Goal: Information Seeking & Learning: Check status

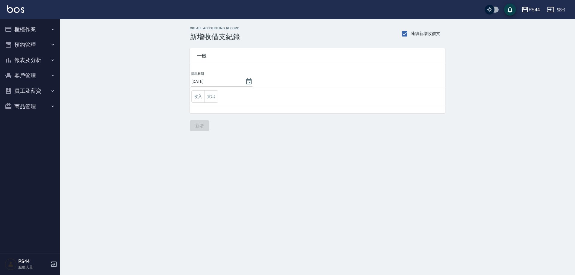
click at [31, 59] on button "報表及分析" at bounding box center [29, 60] width 55 height 16
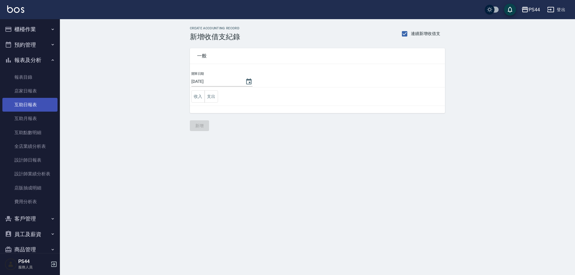
click at [28, 105] on link "互助日報表" at bounding box center [29, 105] width 55 height 14
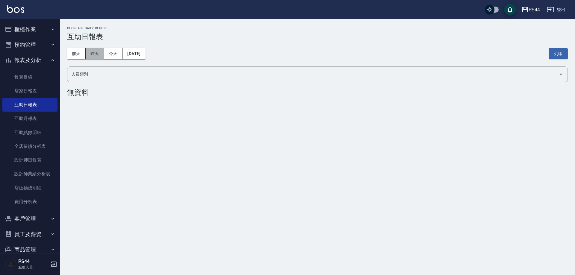
click at [95, 52] on button "昨天" at bounding box center [95, 53] width 19 height 11
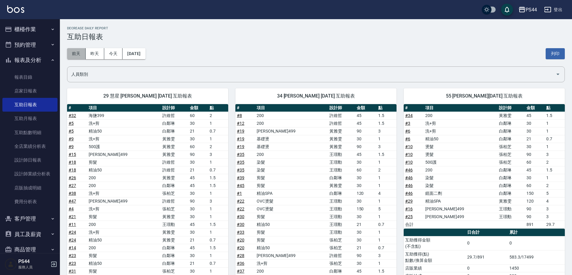
click at [79, 52] on button "前天" at bounding box center [76, 53] width 19 height 11
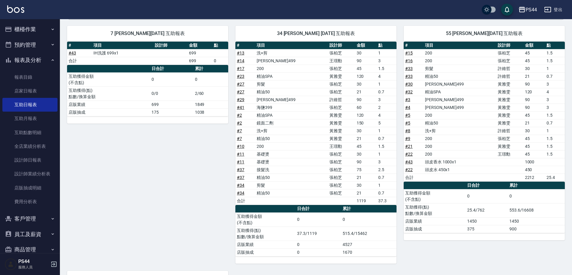
scroll to position [288, 0]
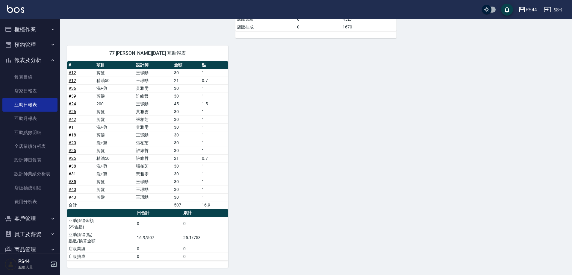
click at [384, 154] on div "7 [PERSON_NAME][DATE] 互助報表 # 項目 設計師 金額 點 # 43 IH洗護 699x1 699 合計 699 0 日合計 累計 互助…" at bounding box center [312, 30] width 505 height 475
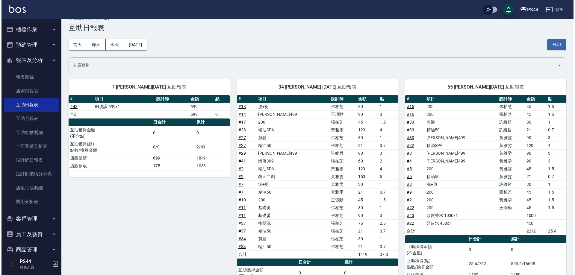
scroll to position [0, 0]
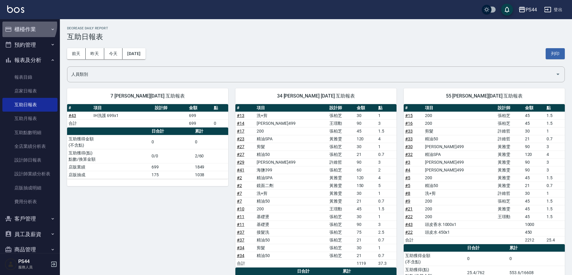
click at [26, 25] on button "櫃檯作業" at bounding box center [29, 30] width 55 height 16
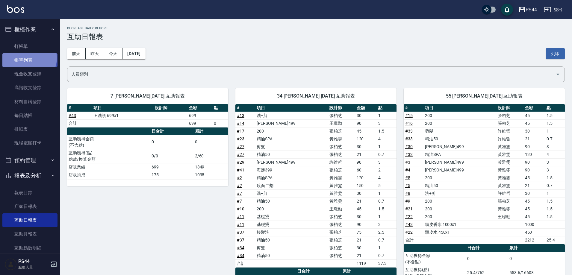
click at [29, 58] on link "帳單列表" at bounding box center [29, 60] width 55 height 14
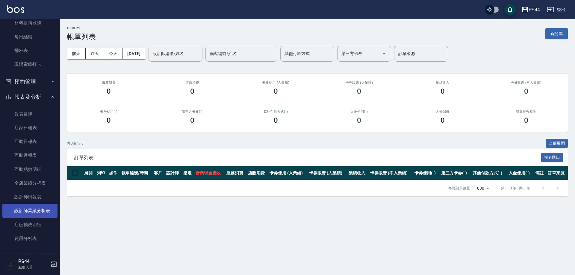
scroll to position [127, 0]
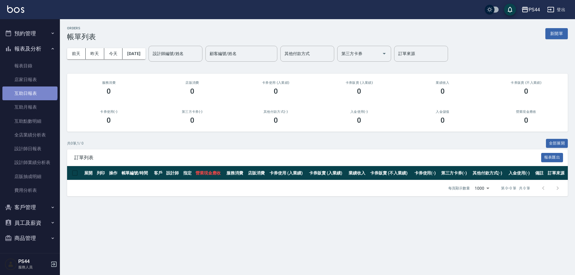
click at [29, 89] on link "互助日報表" at bounding box center [29, 93] width 55 height 14
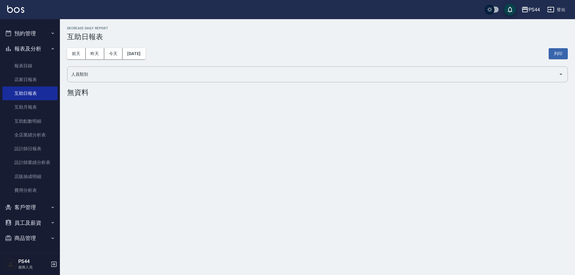
click at [27, 220] on button "員工及薪資" at bounding box center [29, 223] width 55 height 16
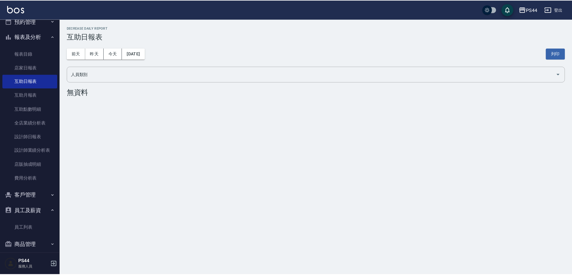
scroll to position [145, 0]
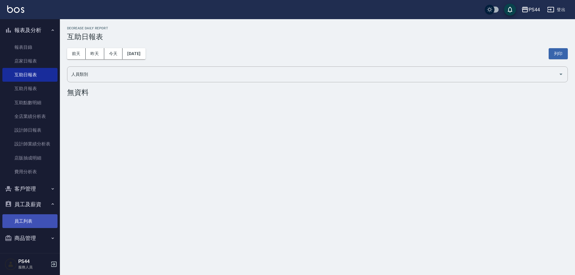
drag, startPoint x: 23, startPoint y: 225, endPoint x: 28, endPoint y: 222, distance: 5.8
click at [23, 225] on link "員工列表" at bounding box center [29, 221] width 55 height 14
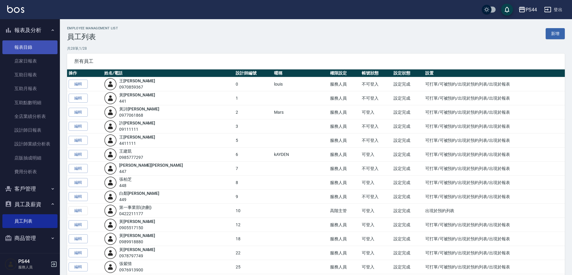
click at [29, 50] on link "報表目錄" at bounding box center [29, 47] width 55 height 14
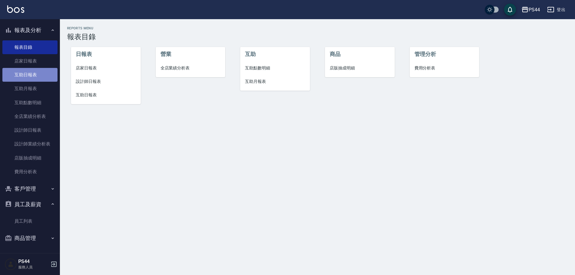
click at [32, 78] on link "互助日報表" at bounding box center [29, 75] width 55 height 14
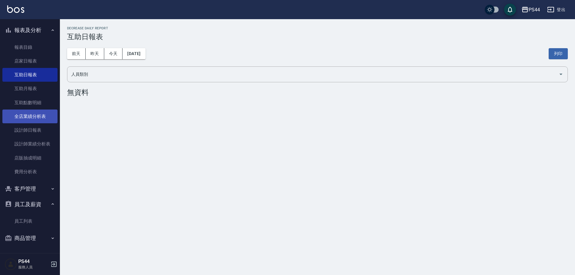
click at [32, 118] on link "全店業績分析表" at bounding box center [29, 117] width 55 height 14
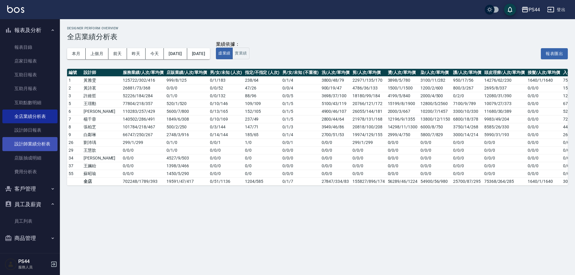
click at [31, 145] on link "設計師業績分析表" at bounding box center [29, 144] width 55 height 14
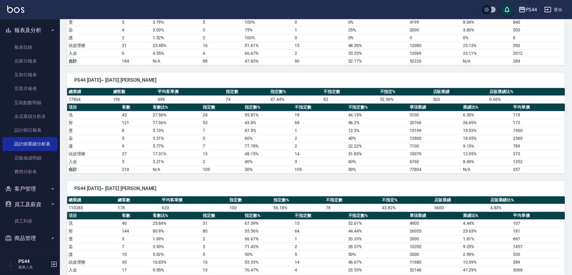
scroll to position [180, 0]
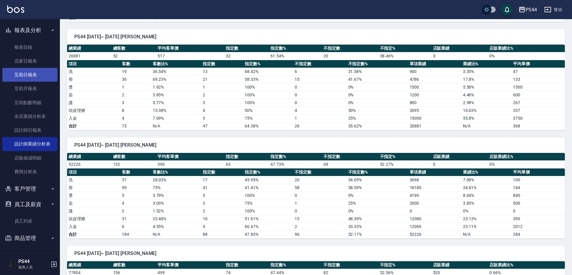
click at [25, 77] on link "互助日報表" at bounding box center [29, 75] width 55 height 14
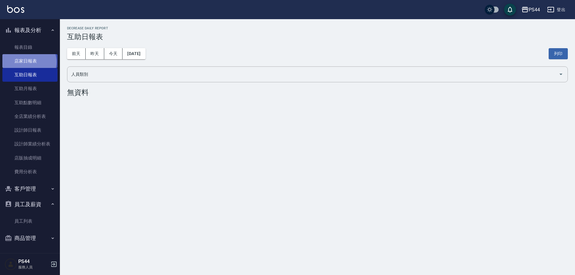
click at [29, 62] on link "店家日報表" at bounding box center [29, 61] width 55 height 14
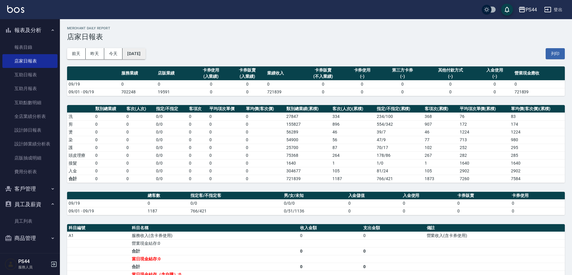
click at [143, 53] on button "[DATE]" at bounding box center [133, 53] width 23 height 11
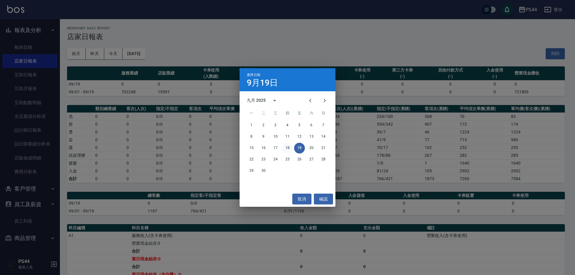
click at [284, 145] on button "18" at bounding box center [287, 148] width 11 height 11
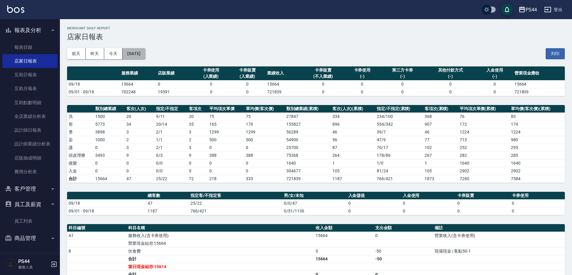
click at [138, 51] on button "[DATE]" at bounding box center [133, 53] width 23 height 11
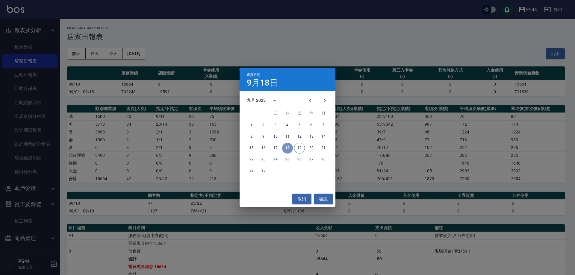
click at [287, 148] on button "18" at bounding box center [287, 148] width 11 height 11
click at [279, 43] on div "選擇日期 [DATE] 九月 2025 一 二 三 四 五 六 日 1 2 3 4 5 6 7 8 9 10 11 12 13 14 15 16 17 18 …" at bounding box center [287, 137] width 575 height 275
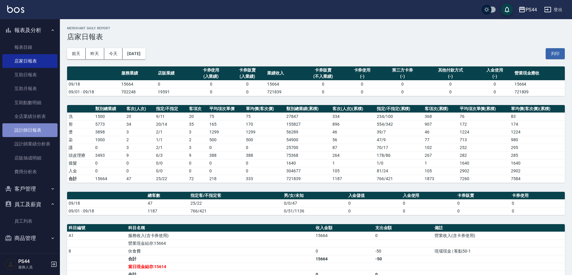
click at [30, 129] on link "設計師日報表" at bounding box center [29, 130] width 55 height 14
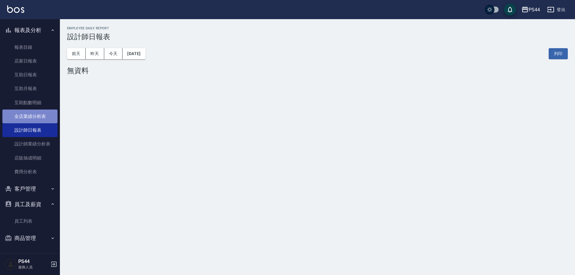
click at [34, 110] on link "全店業績分析表" at bounding box center [29, 117] width 55 height 14
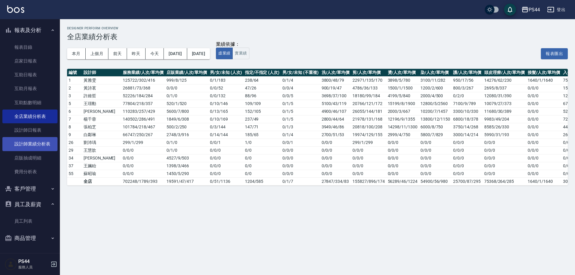
click at [31, 142] on link "設計師業績分析表" at bounding box center [29, 144] width 55 height 14
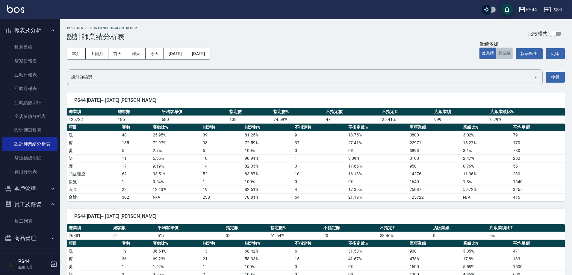
click at [499, 56] on button "實業績" at bounding box center [504, 54] width 17 height 12
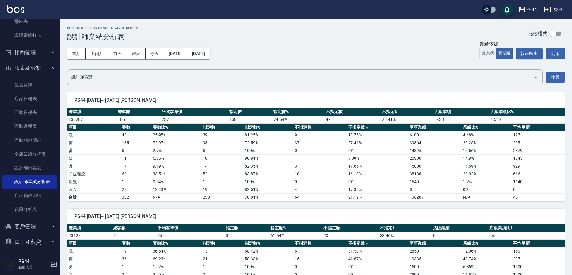
scroll to position [86, 0]
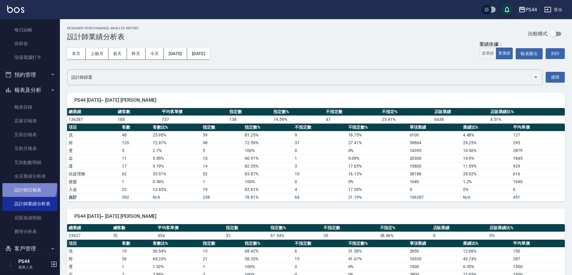
click at [26, 185] on link "設計師日報表" at bounding box center [29, 190] width 55 height 14
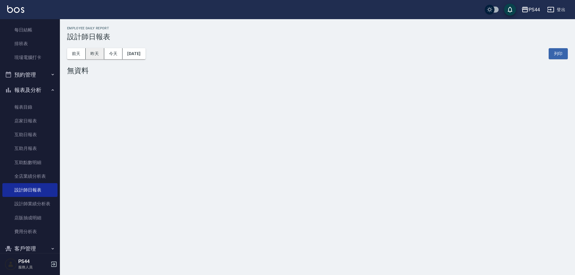
click at [90, 52] on button "昨天" at bounding box center [95, 53] width 19 height 11
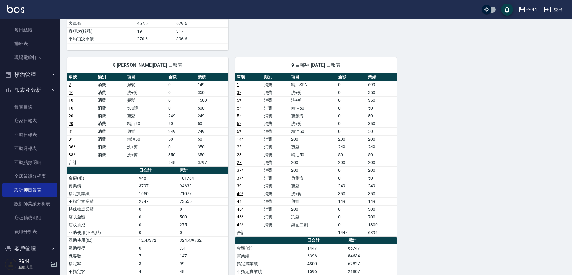
scroll to position [338, 0]
